Goal: Task Accomplishment & Management: Use online tool/utility

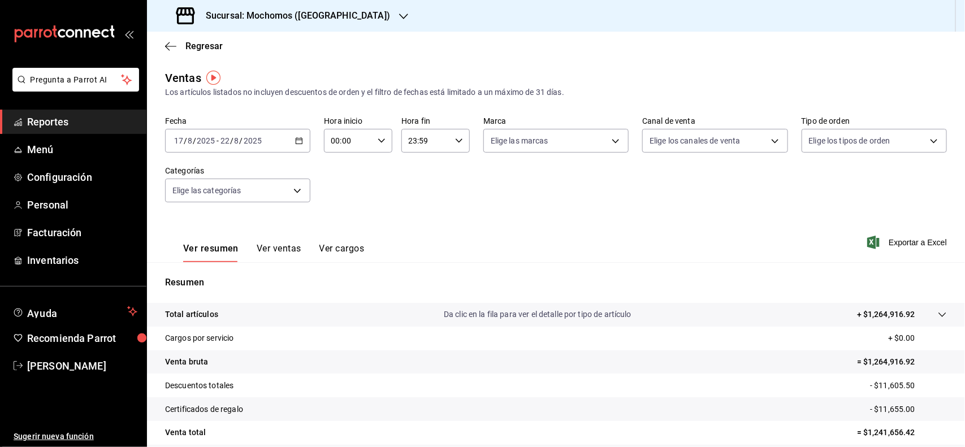
click at [85, 111] on link "Reportes" at bounding box center [73, 122] width 146 height 24
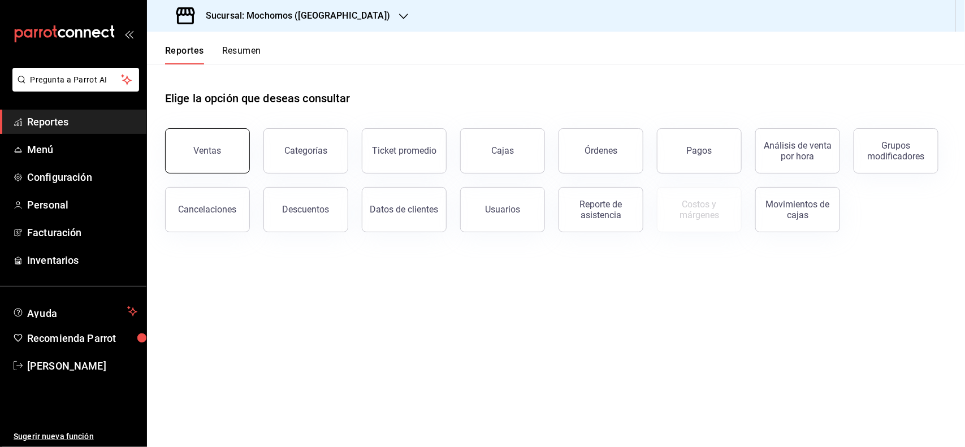
click at [232, 158] on button "Ventas" at bounding box center [207, 150] width 85 height 45
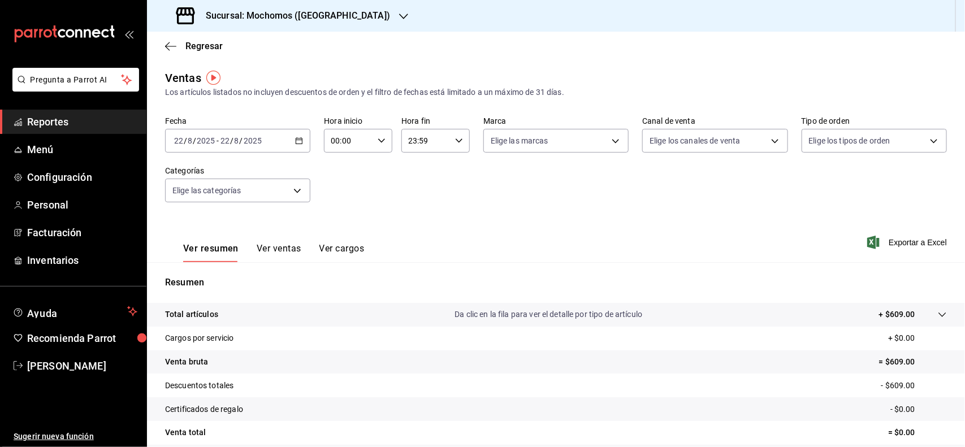
click at [301, 147] on div "[DATE] [DATE] - [DATE] [DATE]" at bounding box center [237, 141] width 145 height 24
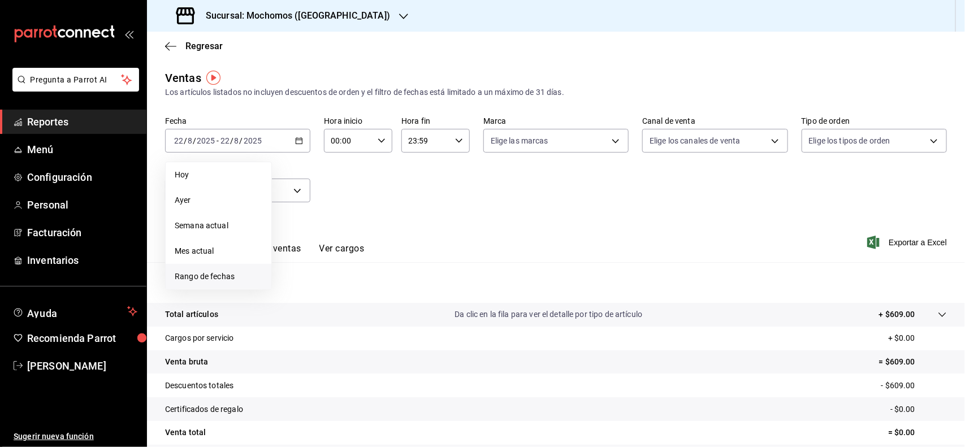
click at [232, 280] on span "Rango de fechas" at bounding box center [219, 277] width 88 height 12
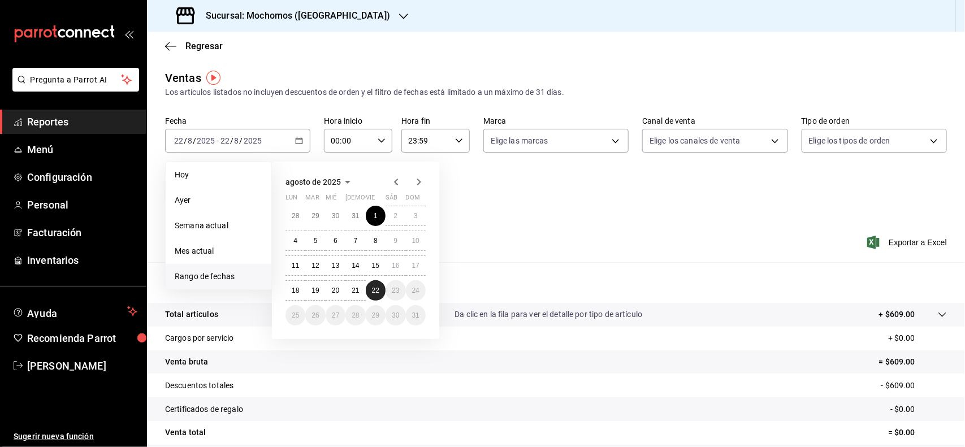
click at [369, 283] on button "22" at bounding box center [376, 290] width 20 height 20
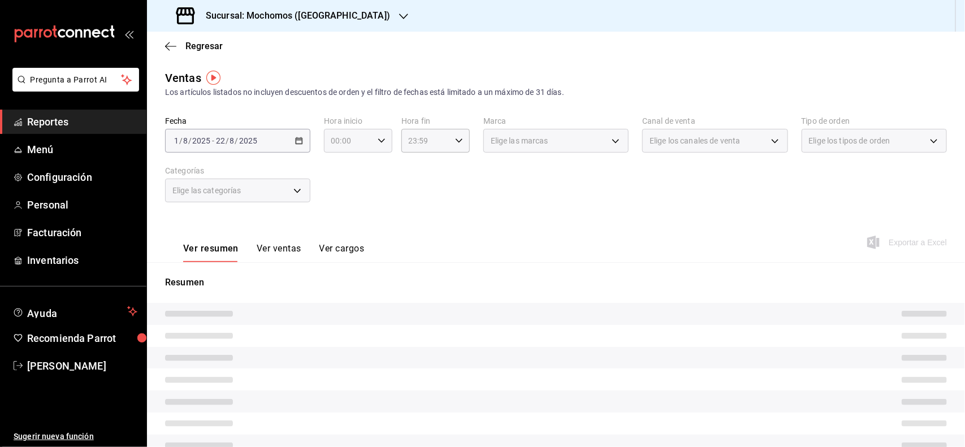
click at [379, 142] on icon "button" at bounding box center [381, 141] width 8 height 8
click at [341, 196] on button "04" at bounding box center [338, 207] width 29 height 23
type input "04:00"
drag, startPoint x: 446, startPoint y: 150, endPoint x: 455, endPoint y: 120, distance: 31.3
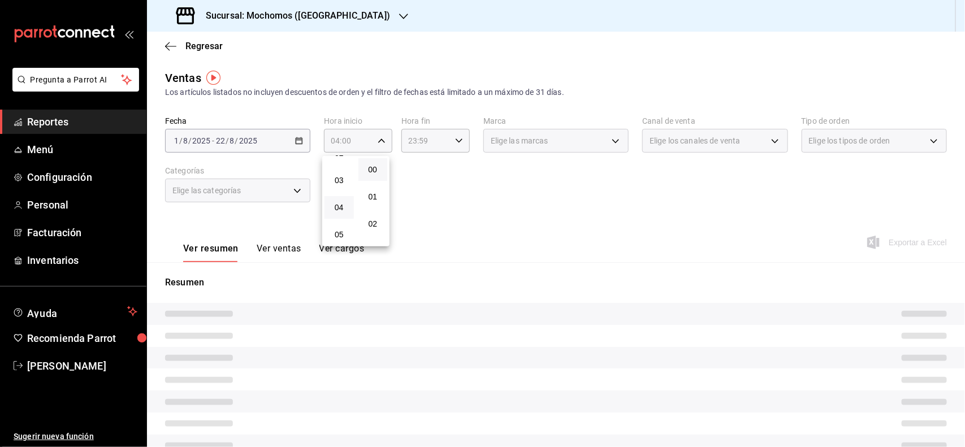
click at [448, 145] on div at bounding box center [482, 223] width 965 height 447
click at [455, 129] on div "23:59 Hora fin" at bounding box center [435, 141] width 68 height 24
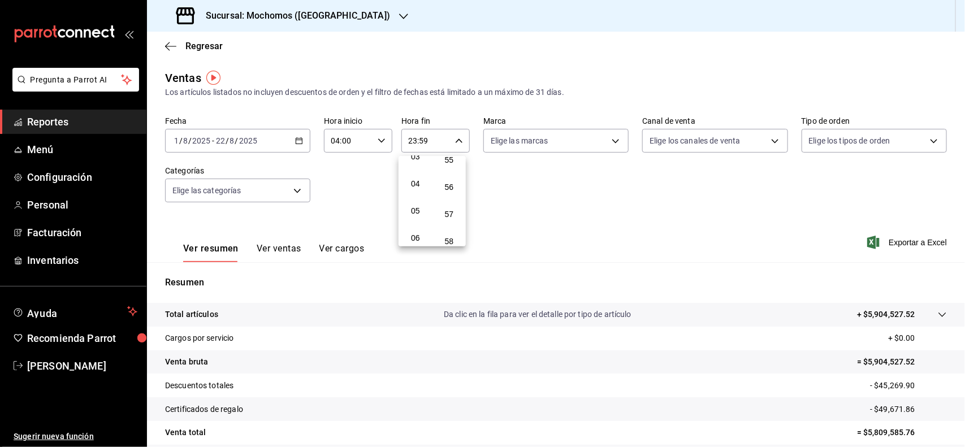
scroll to position [71, 0]
click at [416, 198] on button "04" at bounding box center [415, 207] width 29 height 23
type input "04:59"
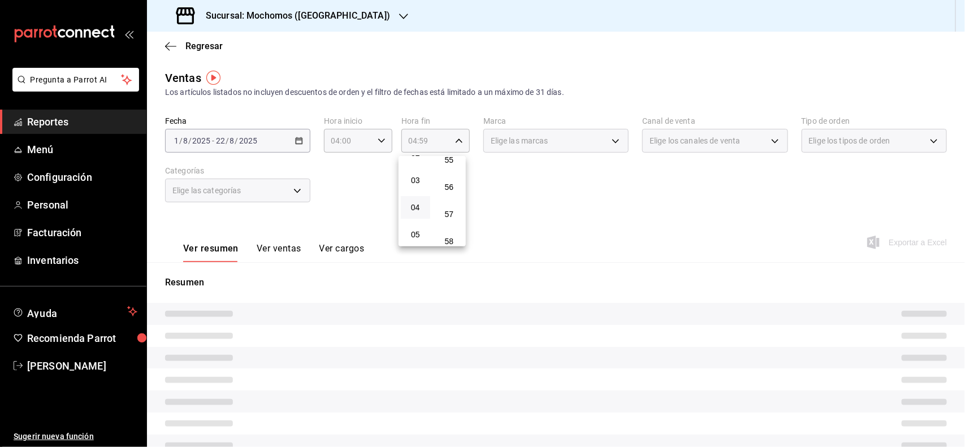
click at [549, 229] on div at bounding box center [482, 223] width 965 height 447
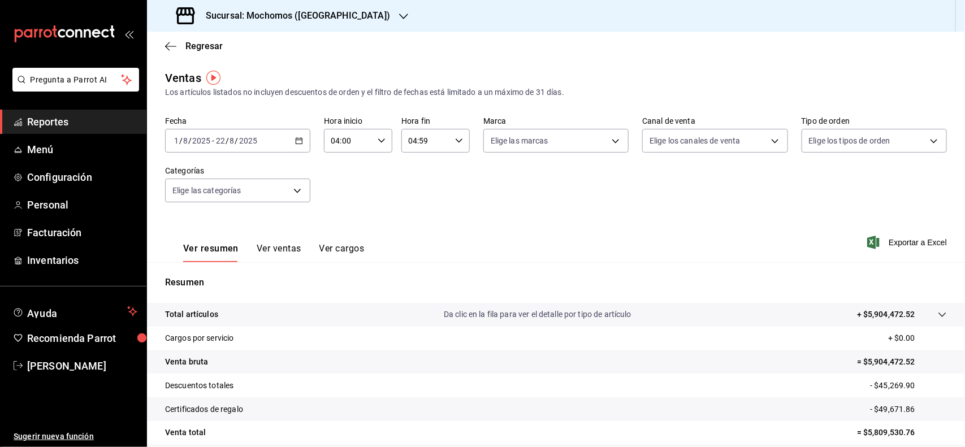
scroll to position [94, 0]
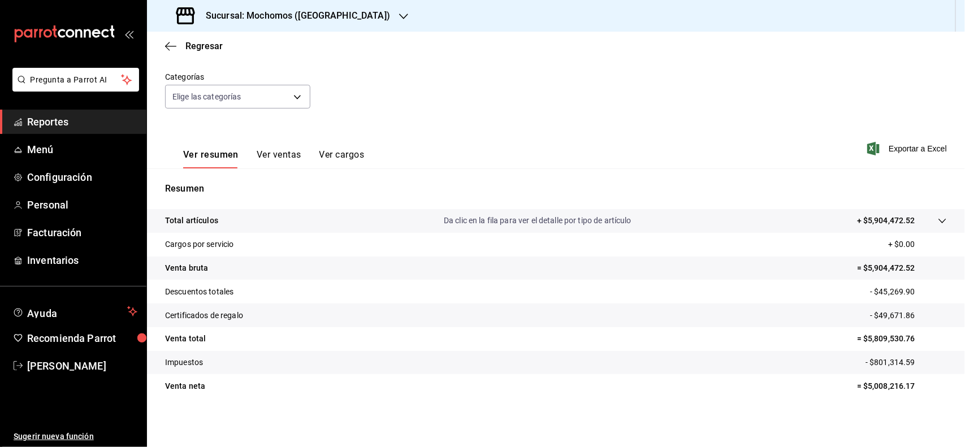
click at [24, 124] on link "Reportes" at bounding box center [73, 122] width 146 height 24
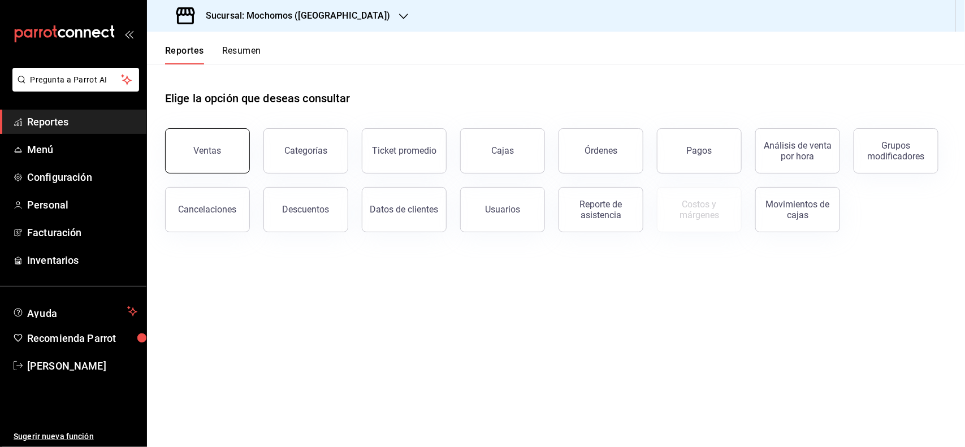
click at [207, 154] on div "Ventas" at bounding box center [208, 150] width 28 height 11
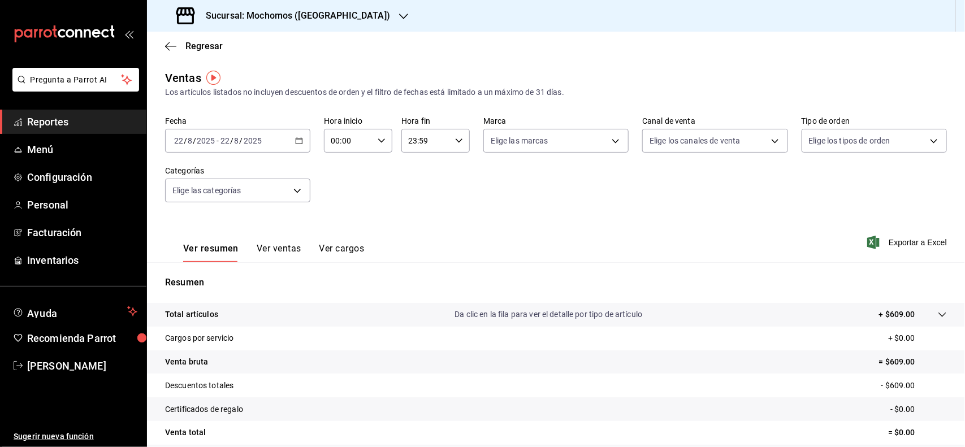
click at [57, 123] on span "Reportes" at bounding box center [82, 121] width 110 height 15
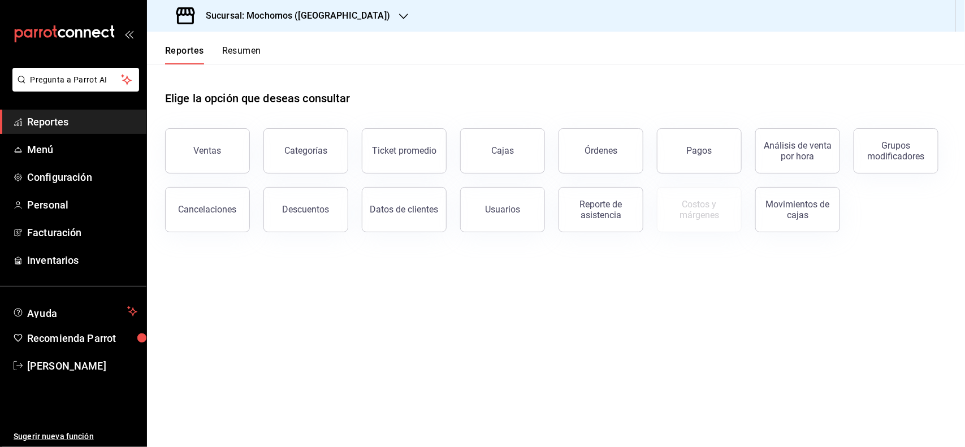
drag, startPoint x: 519, startPoint y: 209, endPoint x: 518, endPoint y: 195, distance: 14.1
click at [519, 198] on button "Usuarios" at bounding box center [502, 209] width 85 height 45
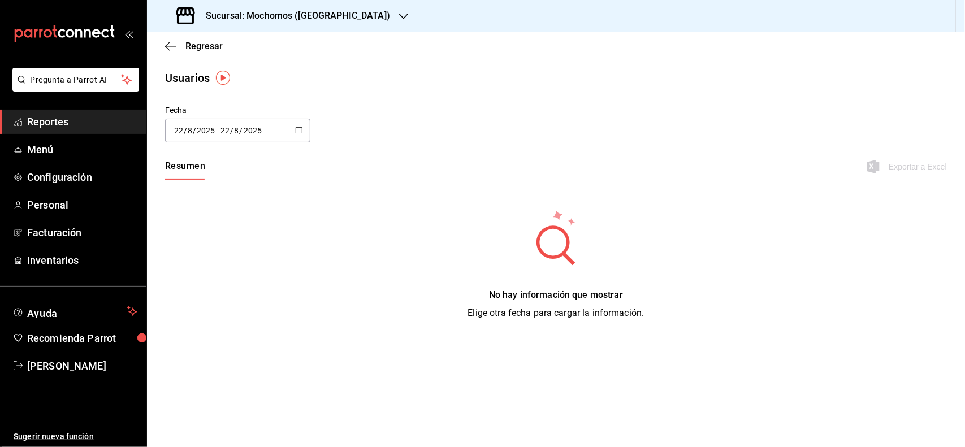
click at [34, 123] on span "Reportes" at bounding box center [82, 121] width 110 height 15
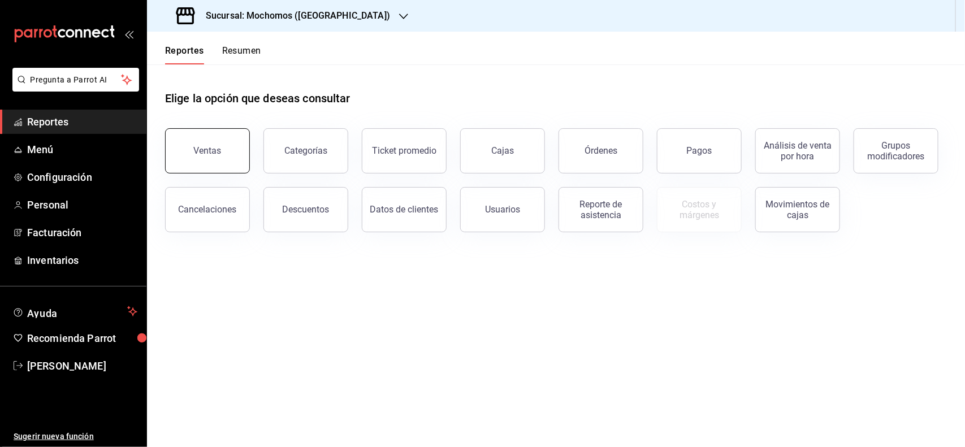
click at [211, 155] on button "Ventas" at bounding box center [207, 150] width 85 height 45
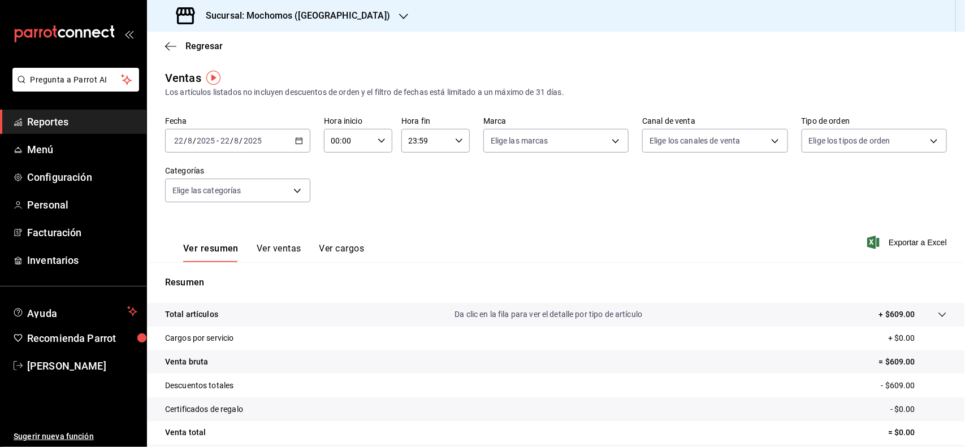
click at [302, 140] on div "[DATE] [DATE] - [DATE] [DATE]" at bounding box center [237, 141] width 145 height 24
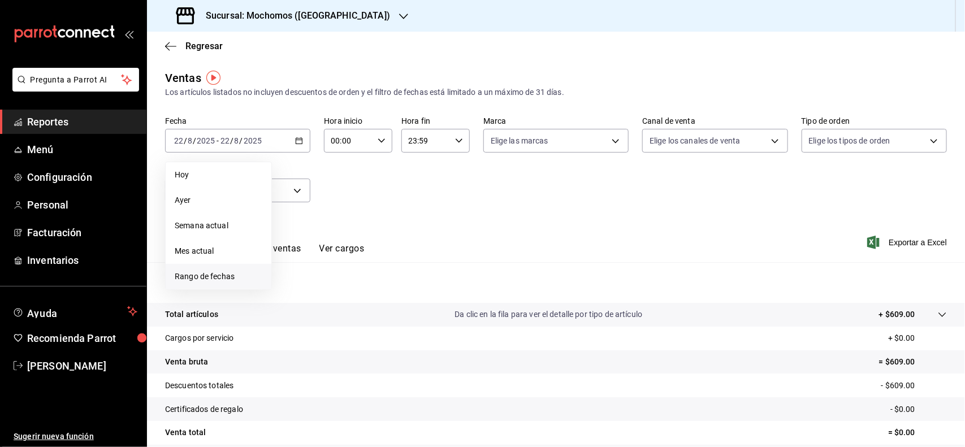
click at [196, 273] on span "Rango de fechas" at bounding box center [219, 277] width 88 height 12
click at [374, 215] on button "1" at bounding box center [376, 216] width 20 height 20
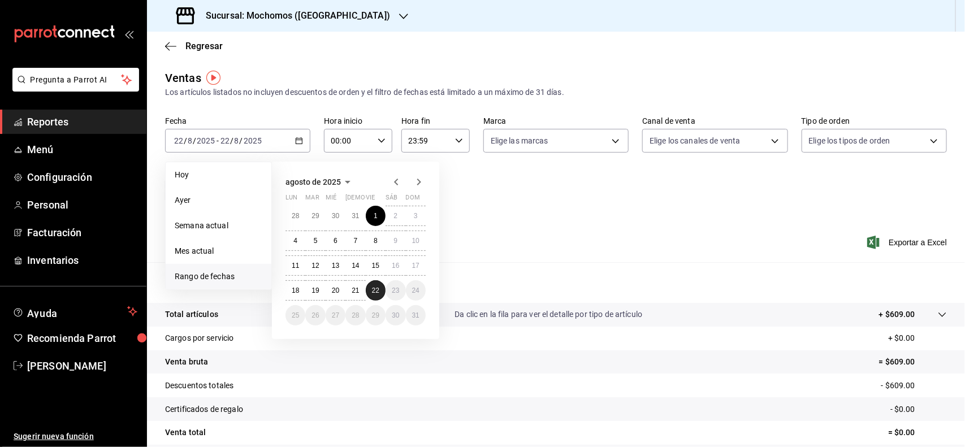
click at [368, 297] on button "22" at bounding box center [376, 290] width 20 height 20
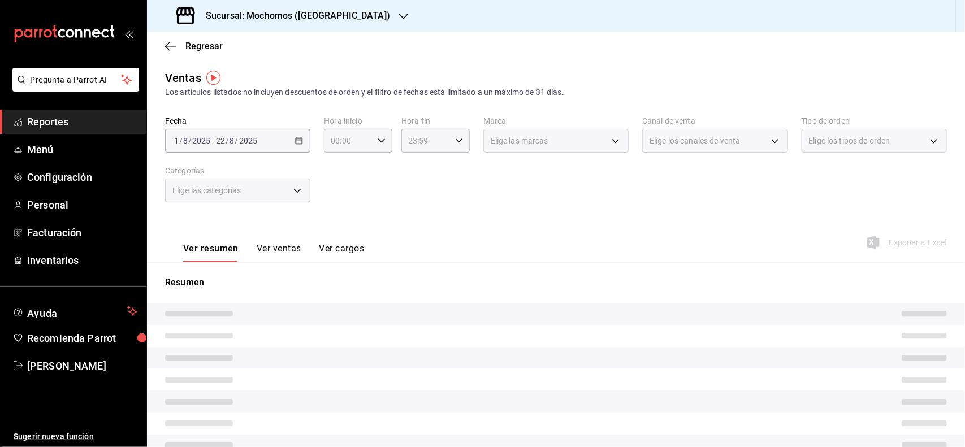
click at [461, 210] on div "Fecha [DATE] [DATE] - [DATE] [DATE] Hora inicio 00:00 Hora inicio Hora fin 23:5…" at bounding box center [555, 165] width 781 height 99
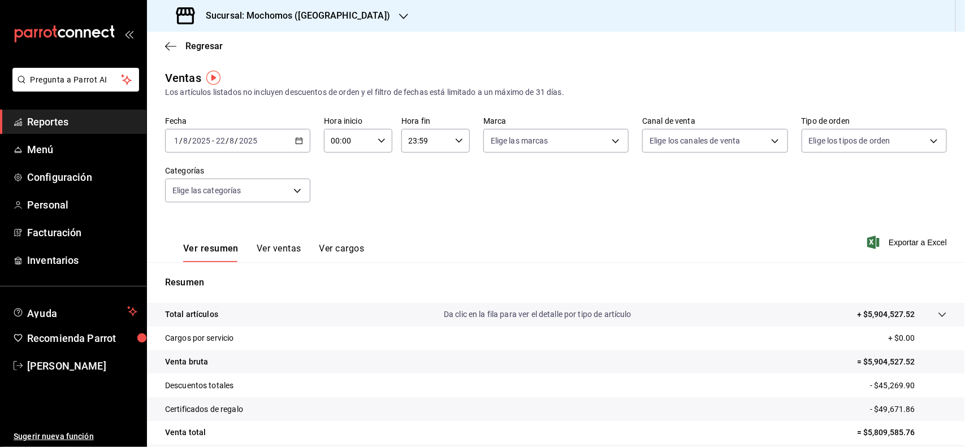
drag, startPoint x: 863, startPoint y: 243, endPoint x: 861, endPoint y: 236, distance: 7.7
click at [867, 238] on icon "button" at bounding box center [873, 243] width 12 height 14
click at [377, 139] on icon "button" at bounding box center [381, 141] width 8 height 8
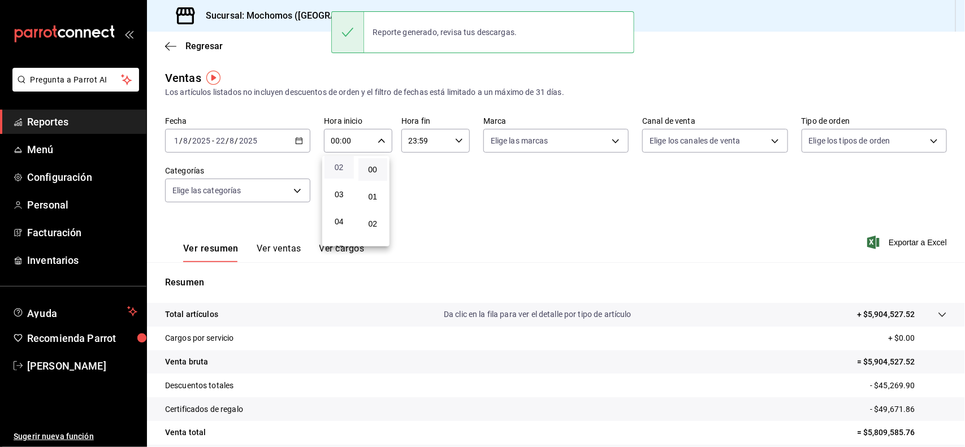
scroll to position [71, 0]
click at [343, 207] on span "04" at bounding box center [339, 207] width 16 height 9
type input "04:00"
click at [455, 139] on div at bounding box center [482, 223] width 965 height 447
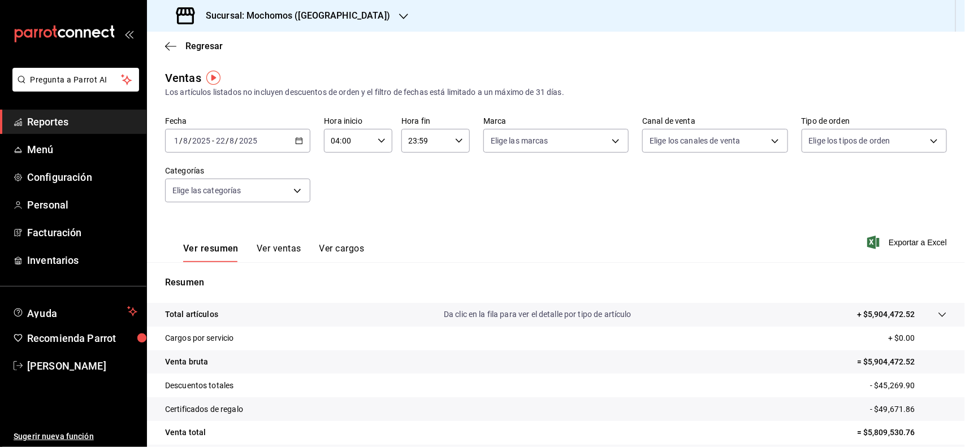
click at [433, 144] on input "23:59" at bounding box center [425, 140] width 49 height 23
click at [411, 202] on button "03" at bounding box center [415, 199] width 29 height 23
type input "03:59"
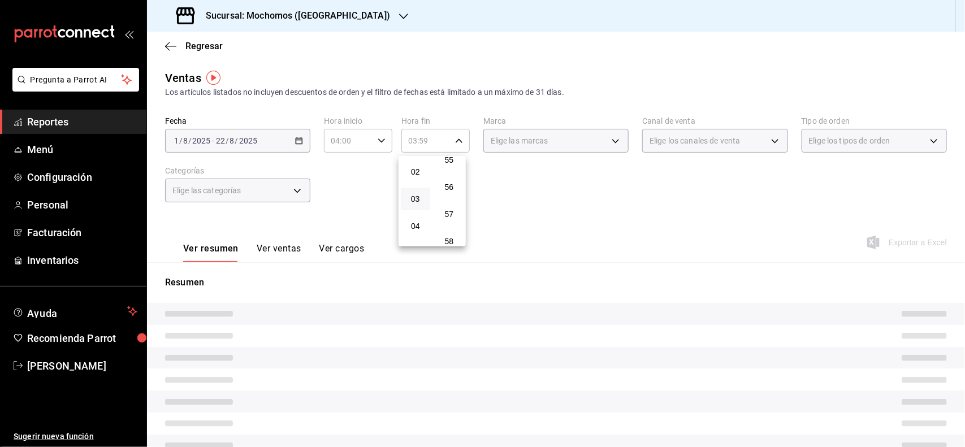
drag, startPoint x: 724, startPoint y: 224, endPoint x: 724, endPoint y: 232, distance: 7.4
click at [724, 230] on div at bounding box center [482, 223] width 965 height 447
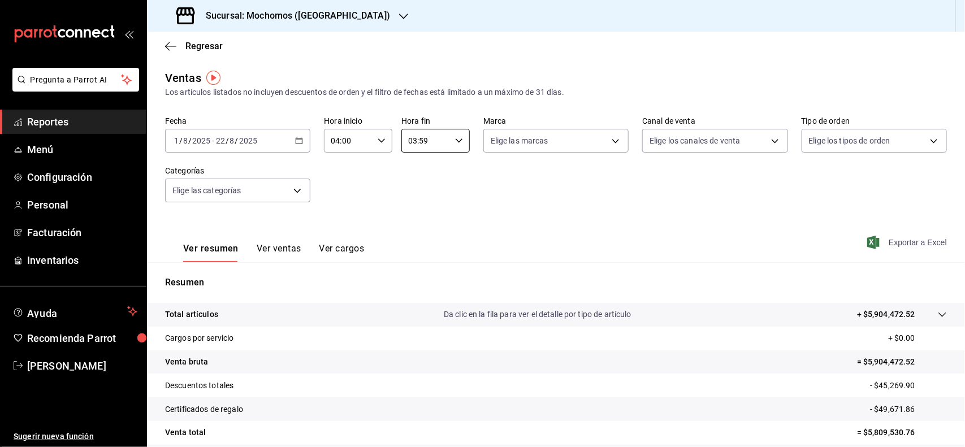
click at [881, 238] on span "Exportar a Excel" at bounding box center [907, 243] width 77 height 14
click at [51, 124] on span "Reportes" at bounding box center [82, 121] width 110 height 15
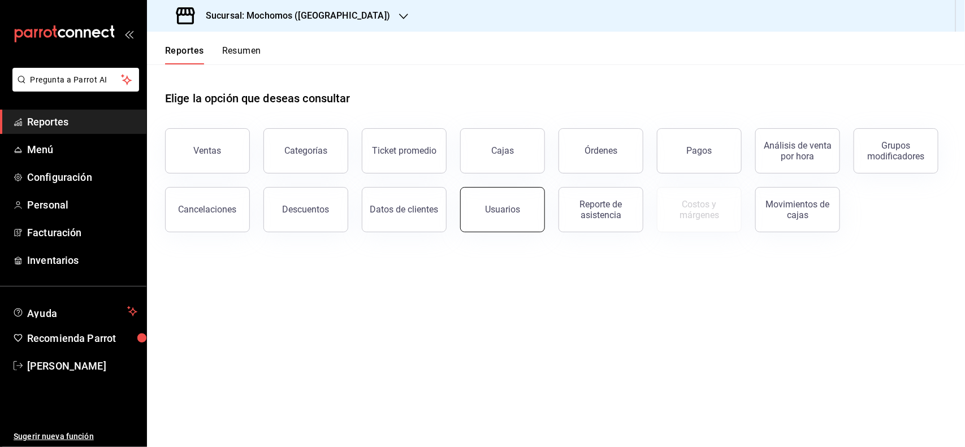
click at [523, 198] on button "Usuarios" at bounding box center [502, 209] width 85 height 45
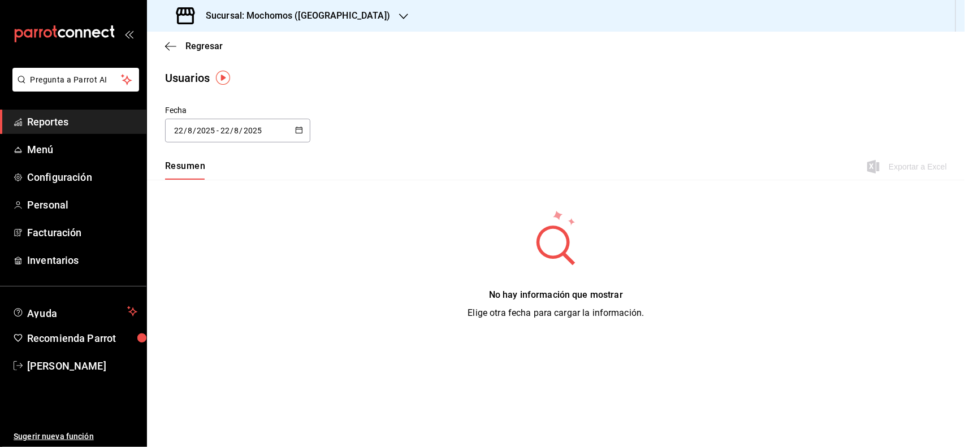
click at [283, 127] on div "[DATE] [DATE] - [DATE] [DATE]" at bounding box center [237, 131] width 145 height 24
click at [194, 286] on li "Rango de fechas" at bounding box center [218, 293] width 107 height 25
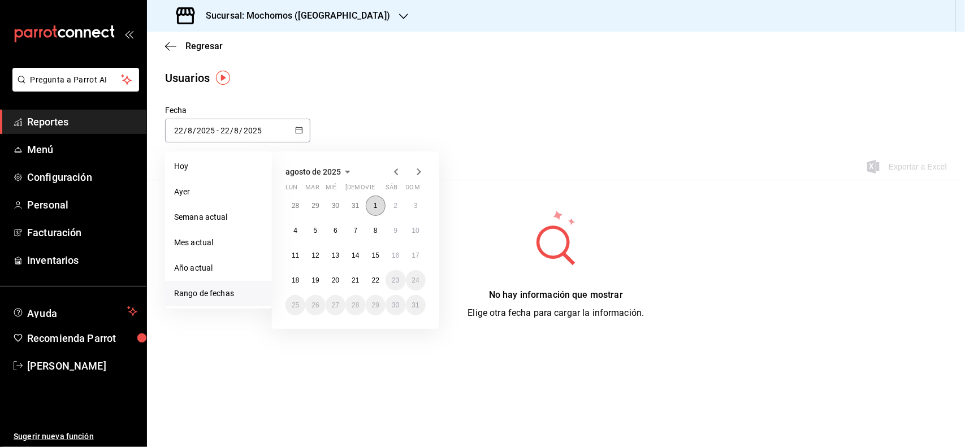
click at [379, 205] on button "1" at bounding box center [376, 206] width 20 height 20
drag, startPoint x: 375, startPoint y: 288, endPoint x: 375, endPoint y: 280, distance: 7.9
click at [375, 281] on button "22" at bounding box center [376, 280] width 20 height 20
type input "[DATE]"
type input "1"
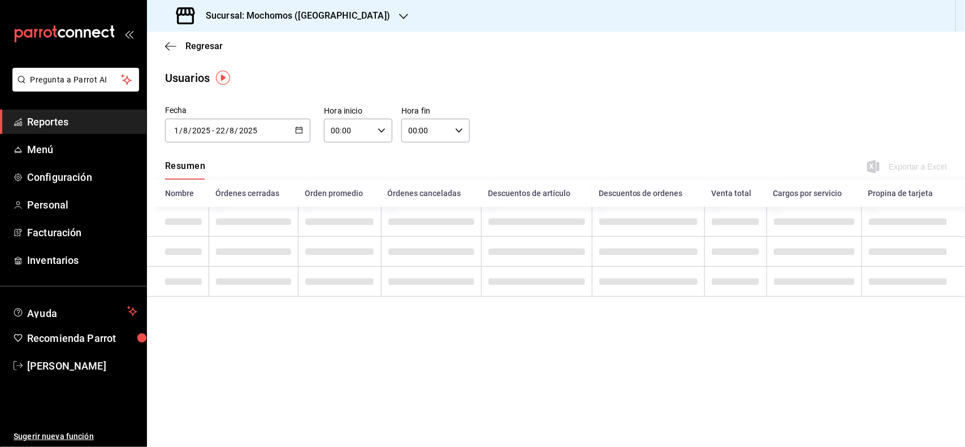
click at [386, 131] on div "00:00 Hora inicio" at bounding box center [358, 131] width 68 height 24
click at [348, 186] on button "04" at bounding box center [341, 197] width 30 height 23
type input "04:00"
click at [435, 127] on div at bounding box center [482, 223] width 965 height 447
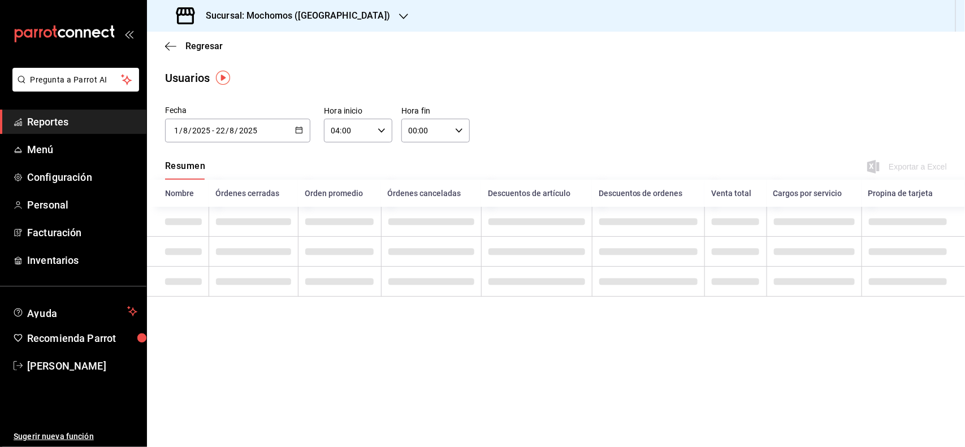
click at [440, 128] on input "00:00" at bounding box center [425, 130] width 49 height 23
click at [414, 193] on span "04" at bounding box center [418, 197] width 16 height 9
type input "04:00"
click at [515, 151] on div at bounding box center [482, 223] width 965 height 447
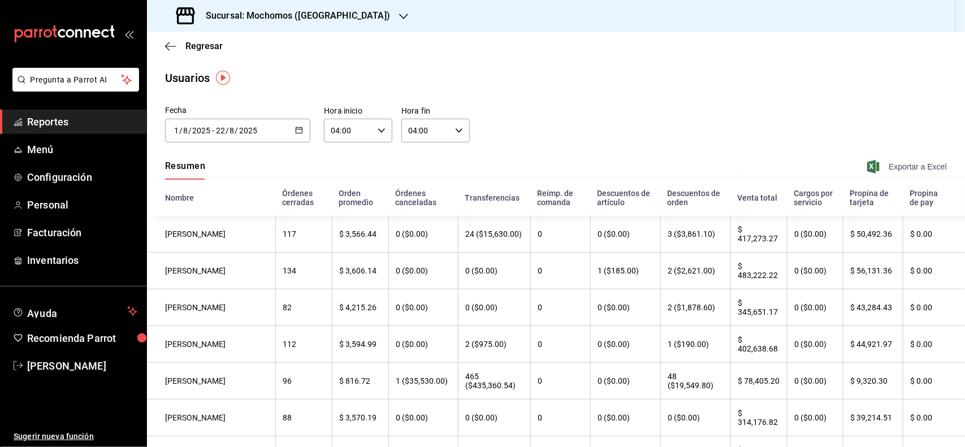
click at [867, 165] on icon "button" at bounding box center [873, 167] width 12 height 14
